Goal: Find specific page/section: Find specific page/section

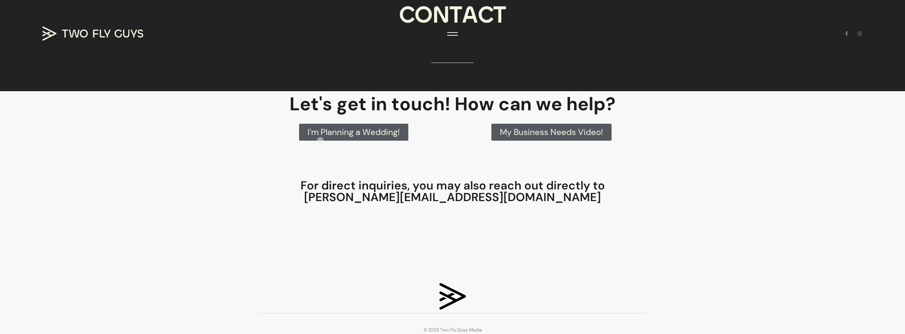
click at [320, 141] on div "I'm Planning a Wedding!" at bounding box center [354, 132] width 198 height 24
click at [360, 133] on span "I'm Planning a Wedding!" at bounding box center [354, 132] width 92 height 8
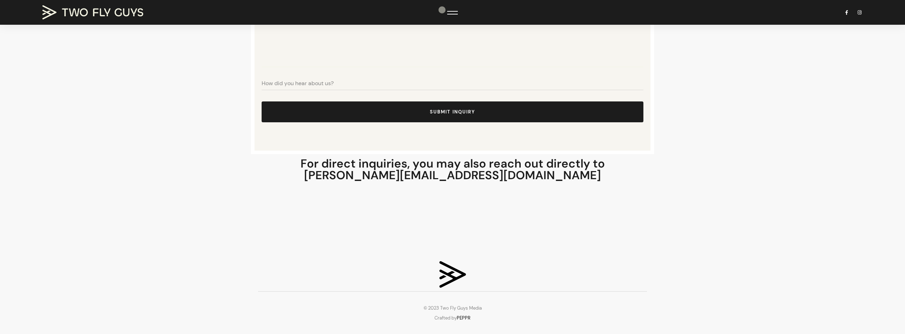
click at [442, 10] on textarea "Tell us a little about your wedding!" at bounding box center [453, 31] width 382 height 71
click at [61, 13] on img at bounding box center [92, 12] width 101 height 14
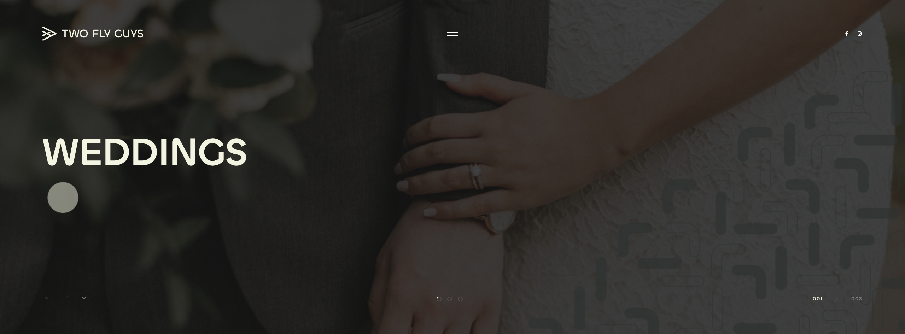
click at [62, 197] on div "Explore" at bounding box center [54, 197] width 25 height 8
